Goal: Task Accomplishment & Management: Use online tool/utility

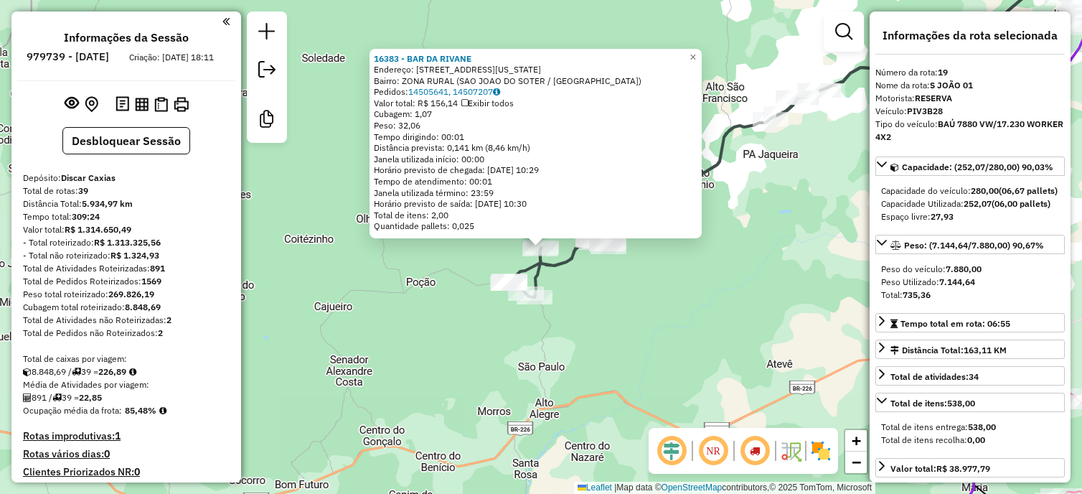
select select "*********"
click at [581, 332] on div "Rota 19 - Placa PIV3B28 16358 - BAR DA ROSE 16383 - BAR DA RIVANE Endereço: Rua…" at bounding box center [541, 247] width 1082 height 494
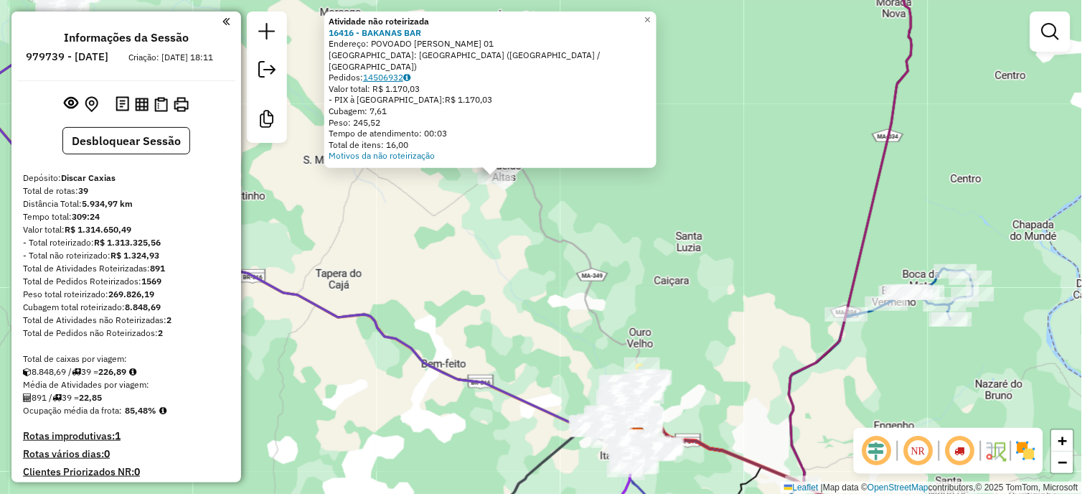
click at [400, 77] on link "14506932" at bounding box center [386, 77] width 47 height 11
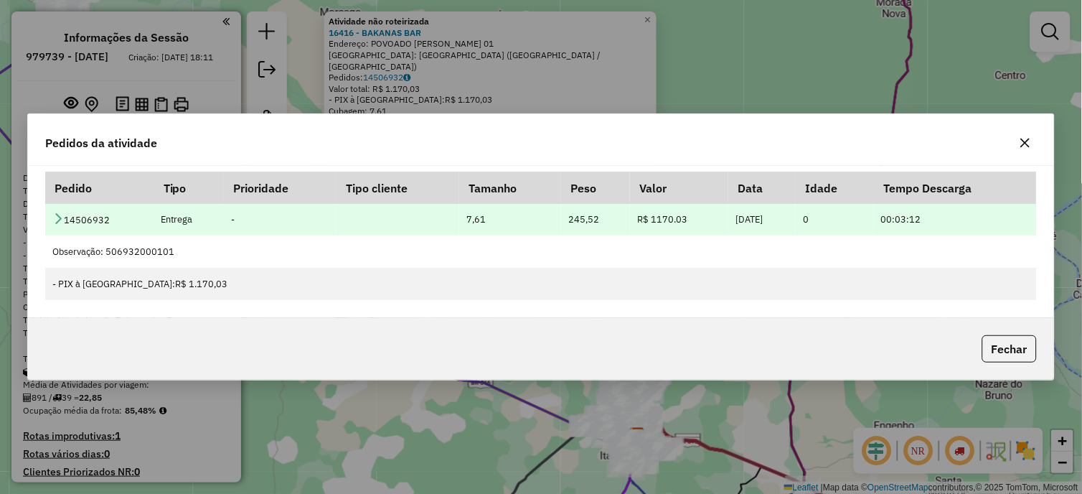
click at [57, 213] on icon at bounding box center [57, 217] width 11 height 11
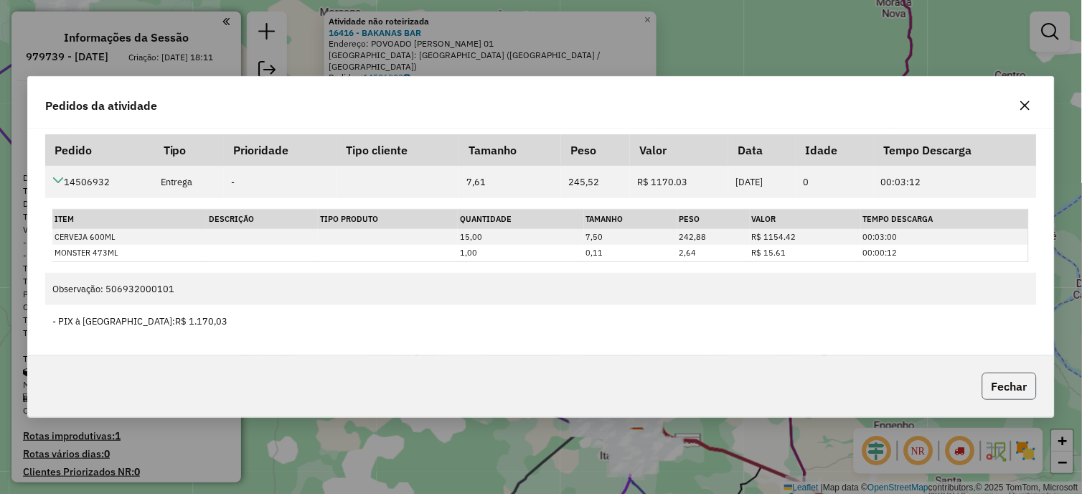
click at [1009, 377] on button "Fechar" at bounding box center [1009, 385] width 55 height 27
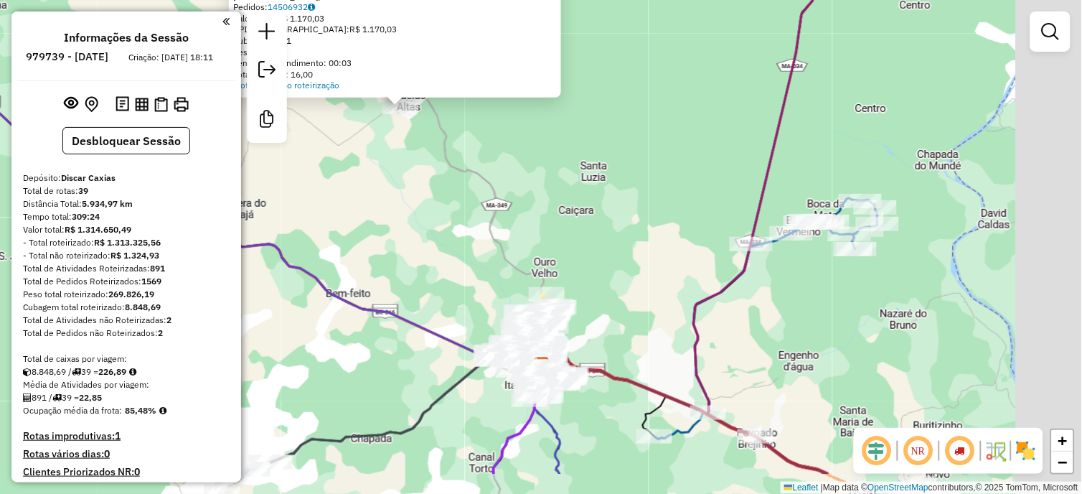
drag, startPoint x: 516, startPoint y: 227, endPoint x: 443, endPoint y: 167, distance: 94.3
click at [439, 166] on div "Atividade não roteirizada 16416 - BAKANAS BAR Endereço: POVOADO CHEIO DAGUA 01 …" at bounding box center [541, 247] width 1082 height 494
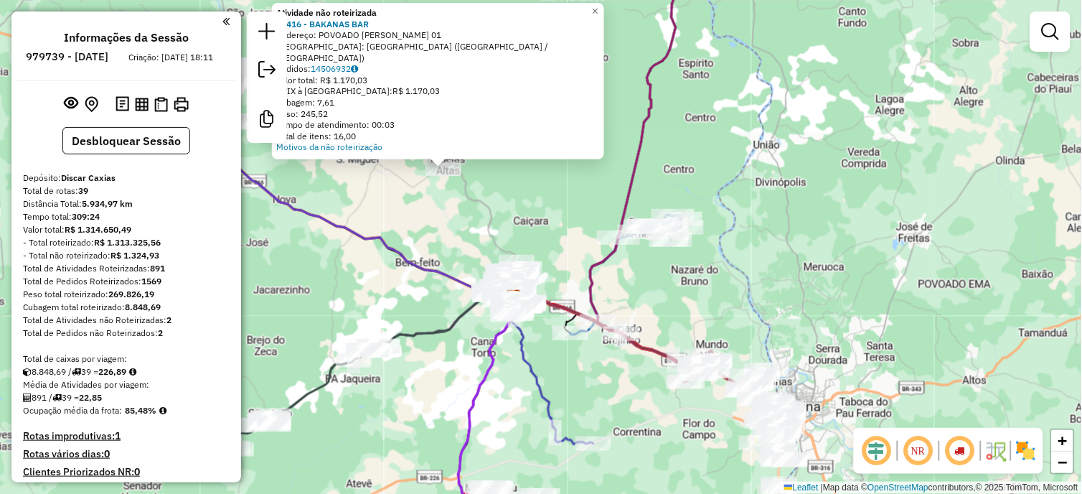
drag, startPoint x: 517, startPoint y: 187, endPoint x: 550, endPoint y: 232, distance: 56.0
click at [550, 232] on div "Atividade não roteirizada 16416 - BAKANAS BAR Endereço: POVOADO CHEIO DAGUA 01 …" at bounding box center [541, 247] width 1082 height 494
select select "*********"
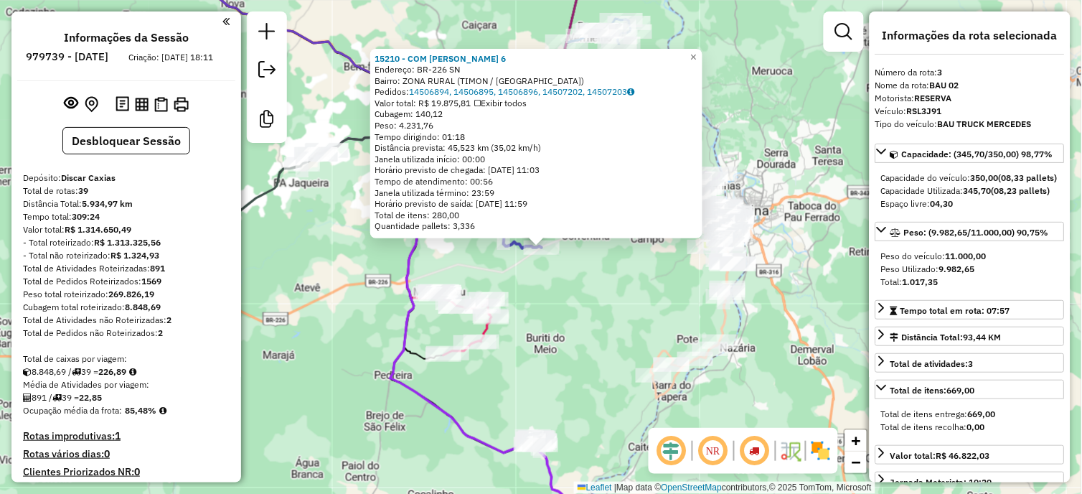
click at [159, 273] on strong "891" at bounding box center [157, 268] width 15 height 11
copy strong "891"
click at [113, 377] on strong "226,89" at bounding box center [112, 371] width 28 height 11
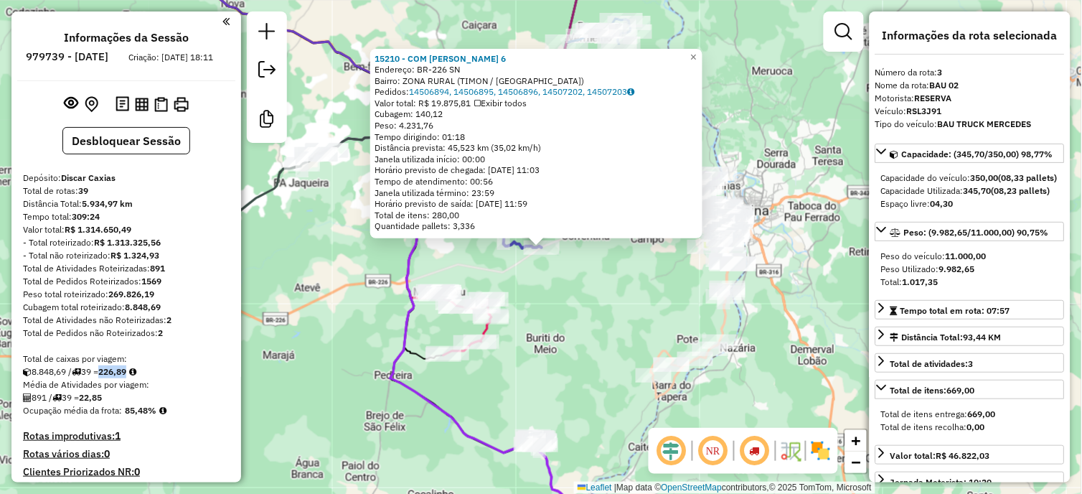
copy strong "226,89"
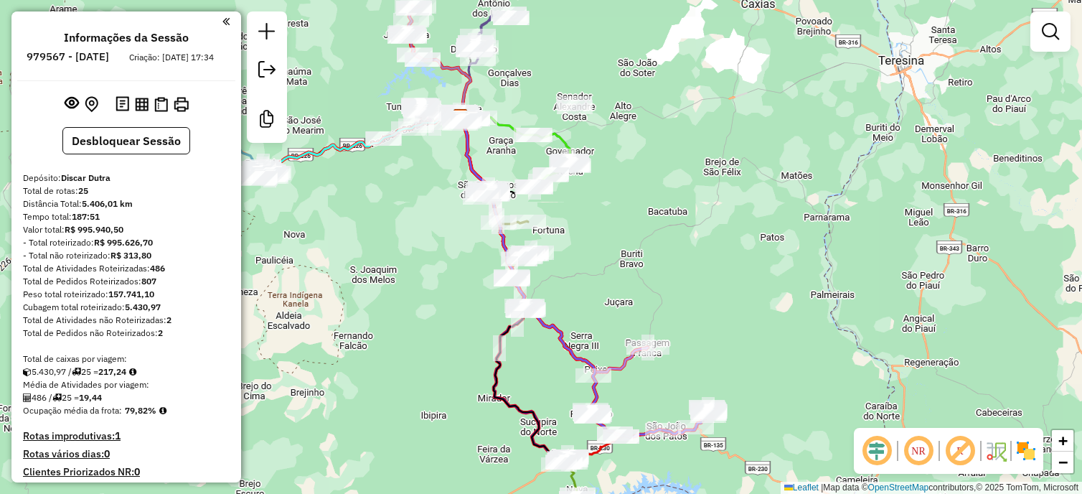
click at [608, 247] on div "Janela de atendimento Grade de atendimento Capacidade Transportadoras Veículos …" at bounding box center [541, 247] width 1082 height 494
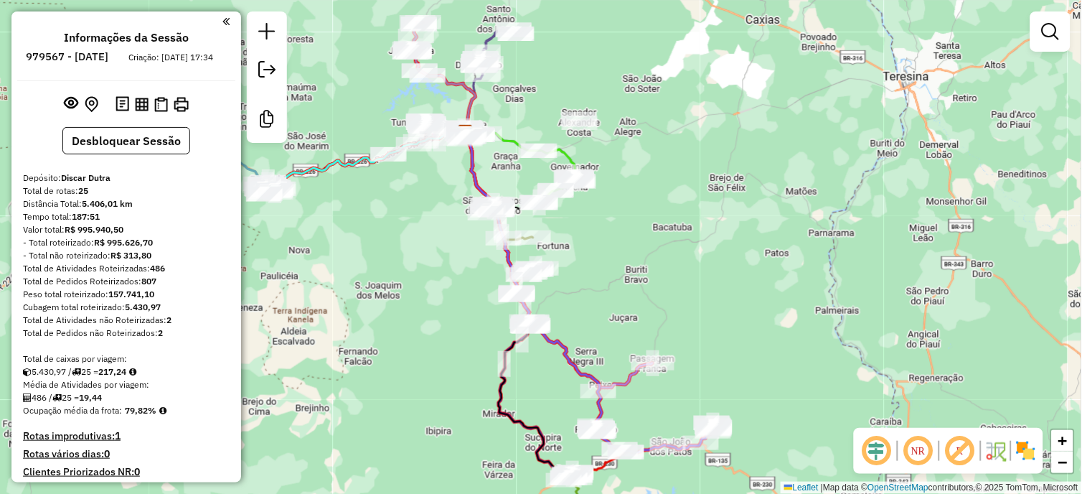
click at [159, 273] on strong "486" at bounding box center [157, 268] width 15 height 11
copy strong "486"
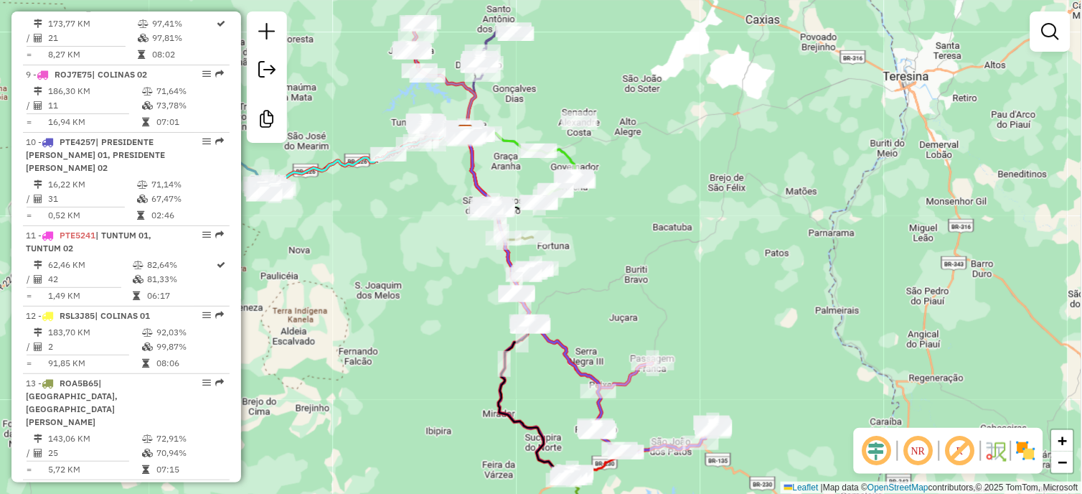
scroll to position [1195, 0]
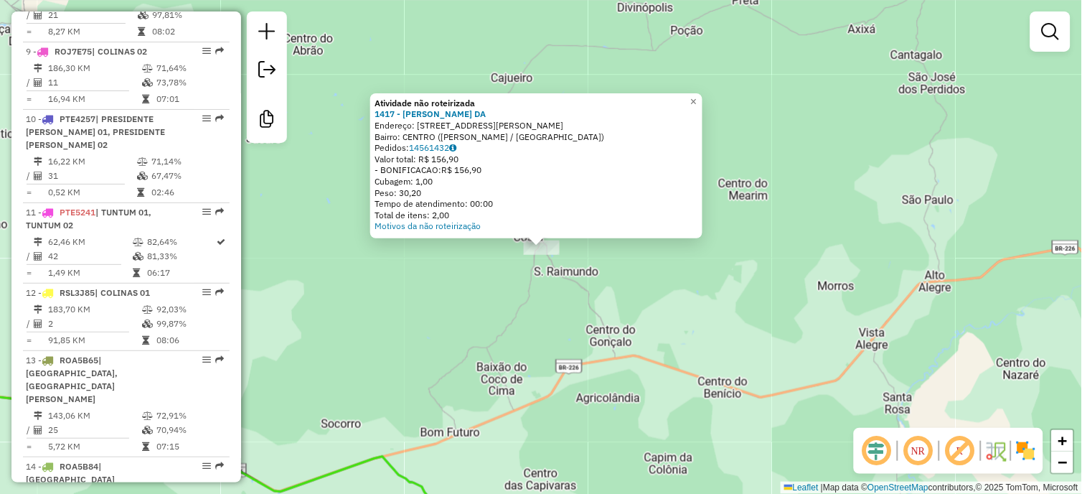
click at [534, 274] on div "Atividade não roteirizada 1417 - [PERSON_NAME]: [STREET_ADDRESS][PERSON_NAME][P…" at bounding box center [541, 247] width 1082 height 494
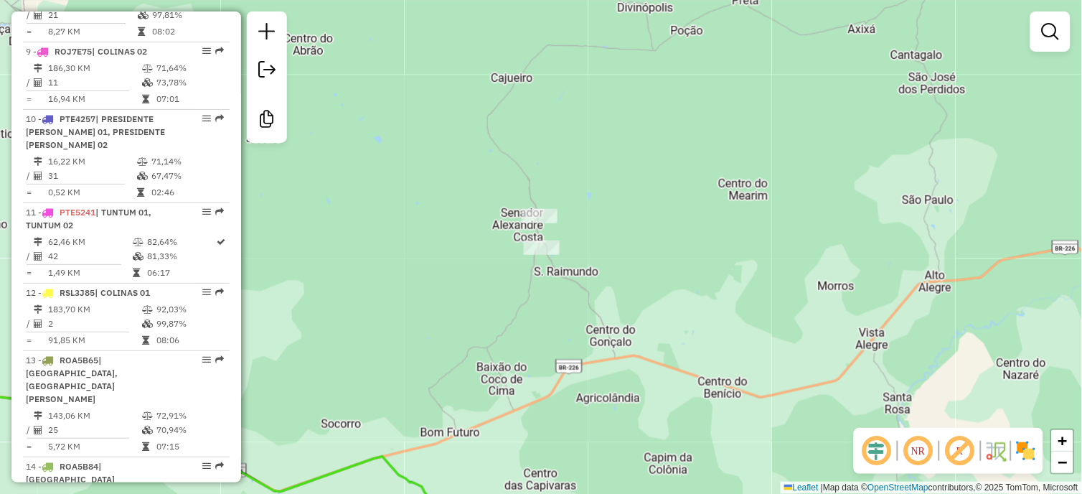
click at [534, 223] on div at bounding box center [540, 216] width 36 height 14
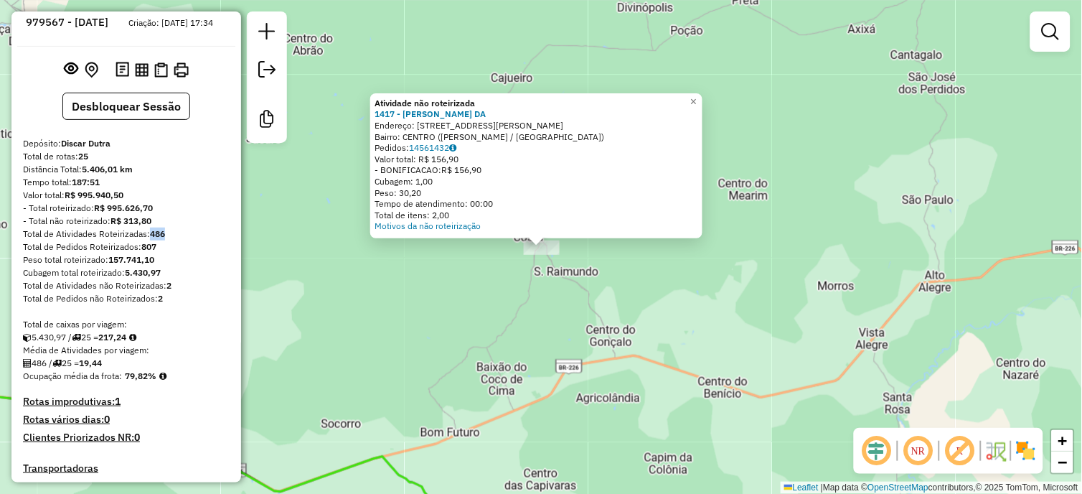
scroll to position [0, 0]
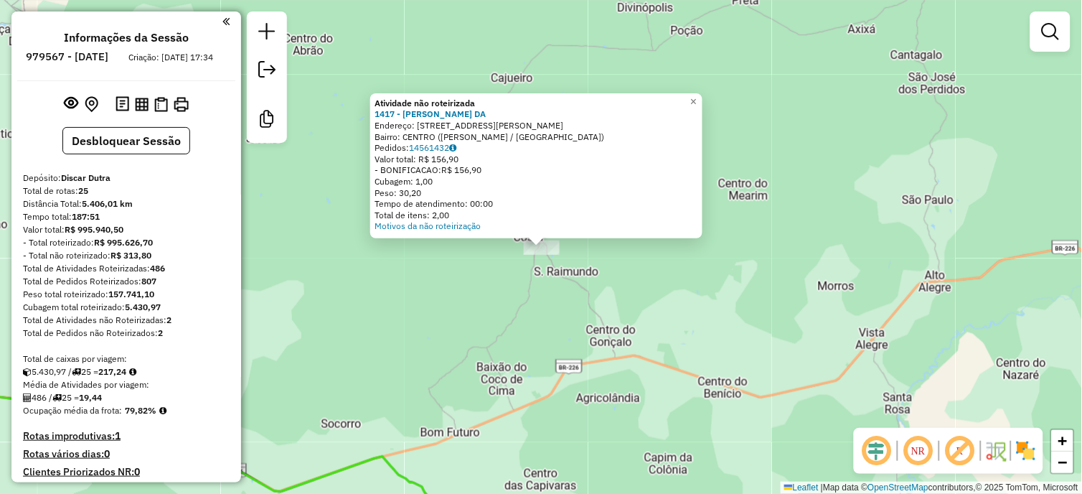
click at [118, 377] on strong "217,24" at bounding box center [112, 371] width 28 height 11
copy strong "217,24"
